Goal: Understand process/instructions: Learn how to perform a task or action

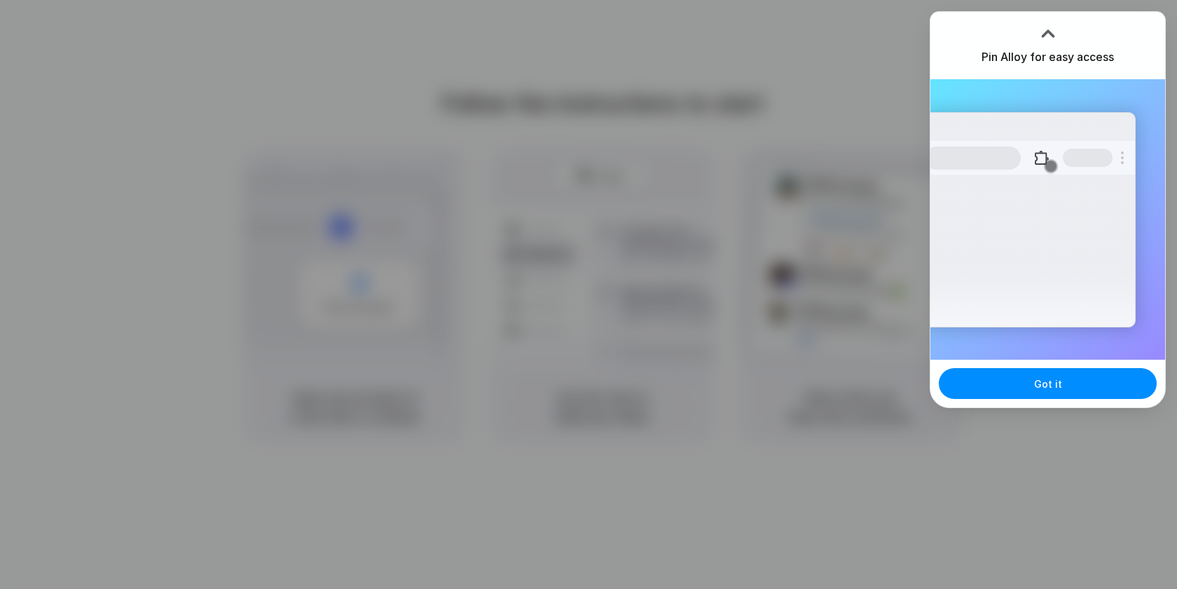
click at [1041, 160] on button at bounding box center [1041, 157] width 25 height 25
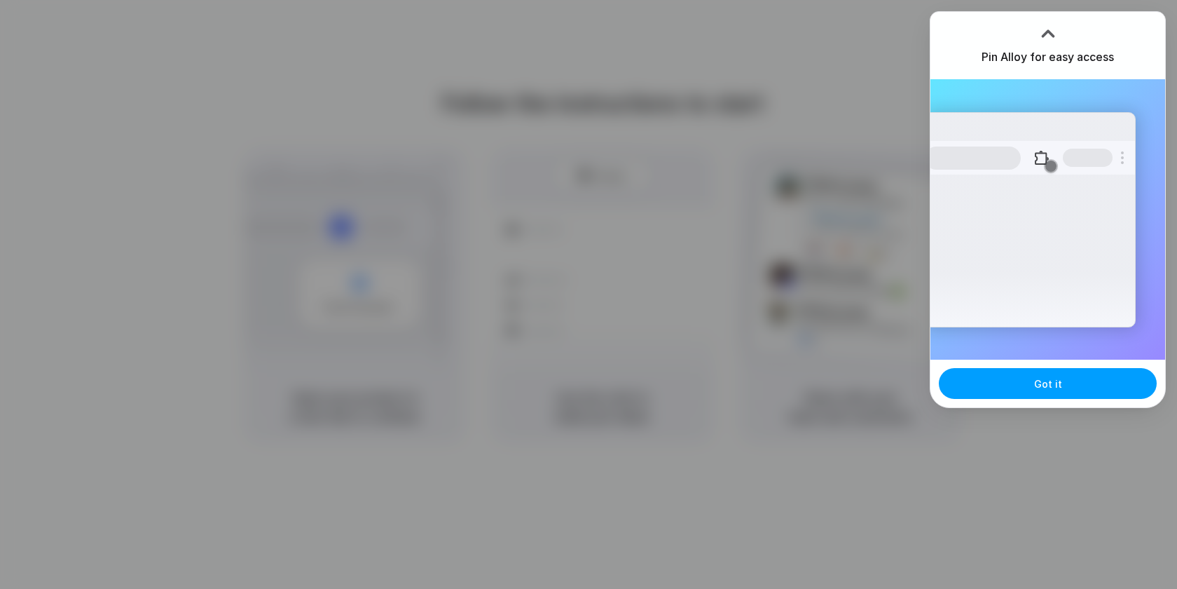
click at [1022, 386] on button "Got it" at bounding box center [1048, 383] width 218 height 31
